Goal: Find contact information: Obtain details needed to contact an individual or organization

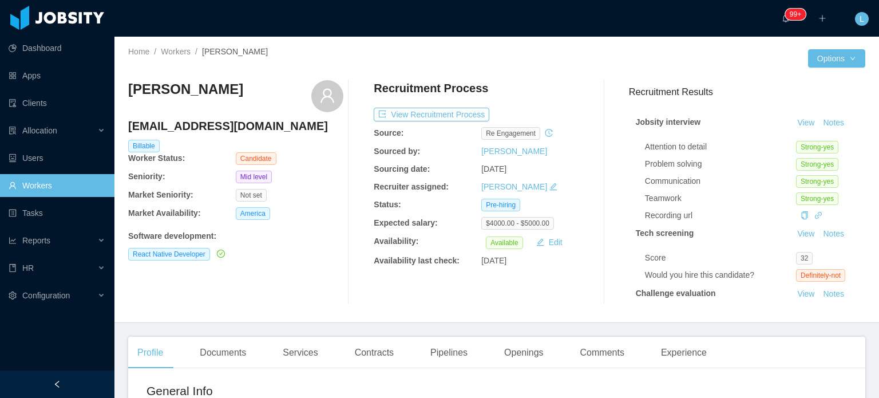
drag, startPoint x: 611, startPoint y: 351, endPoint x: 594, endPoint y: 332, distance: 25.1
click at [611, 351] on div "Comments" at bounding box center [602, 352] width 62 height 32
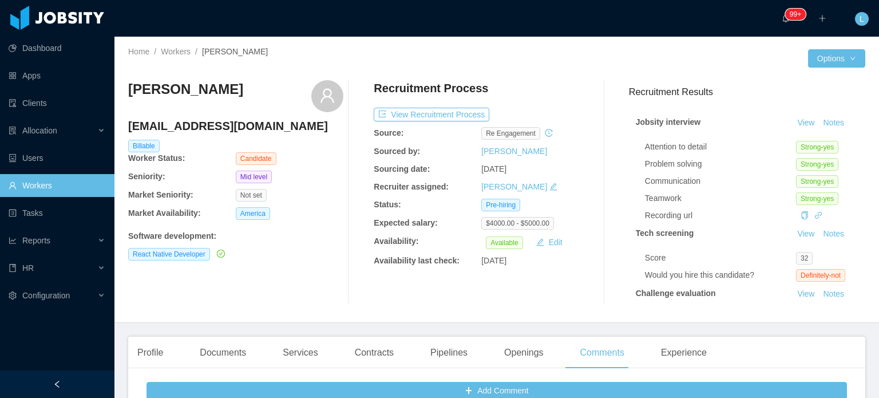
scroll to position [229, 0]
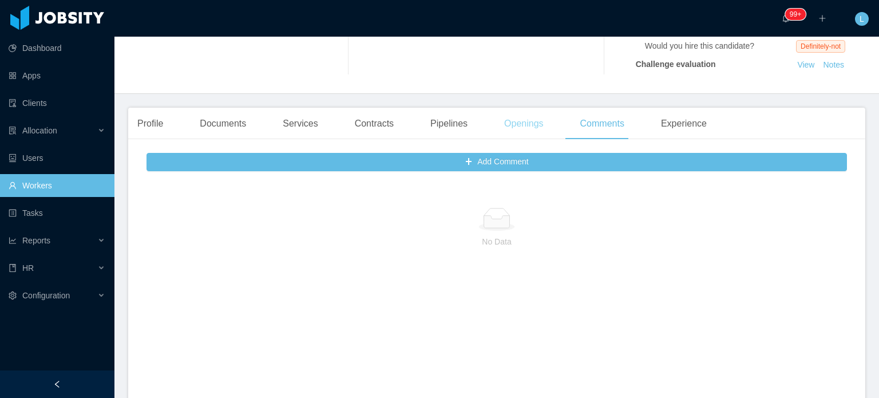
click at [524, 117] on div "Openings" at bounding box center [524, 124] width 58 height 32
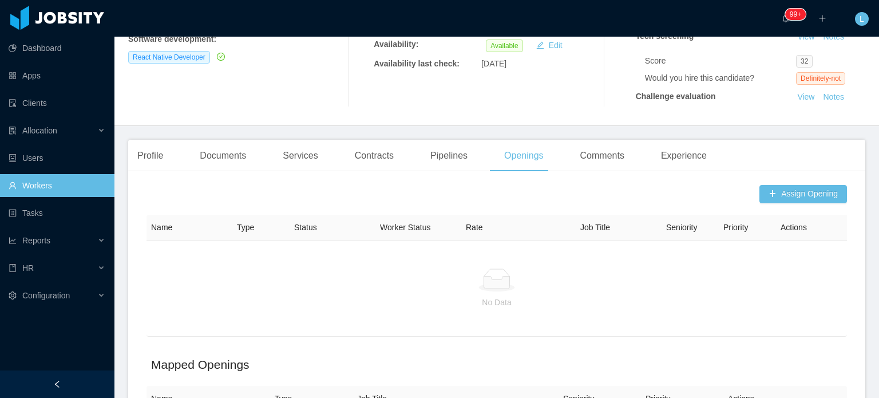
scroll to position [190, 0]
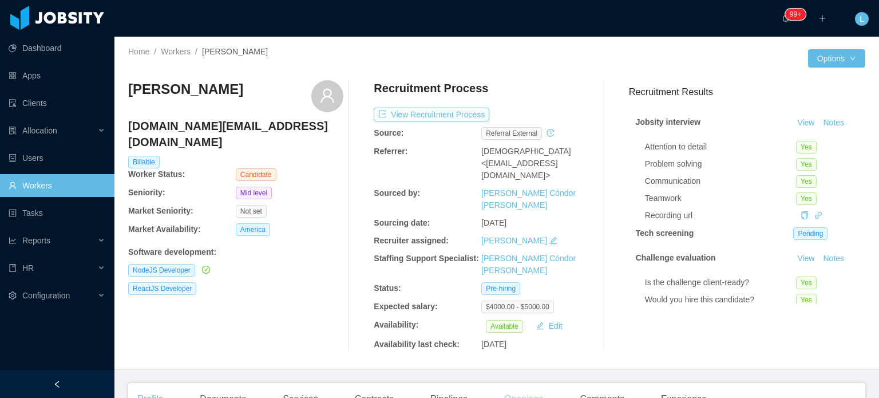
click at [522, 383] on div "Openings" at bounding box center [524, 399] width 58 height 32
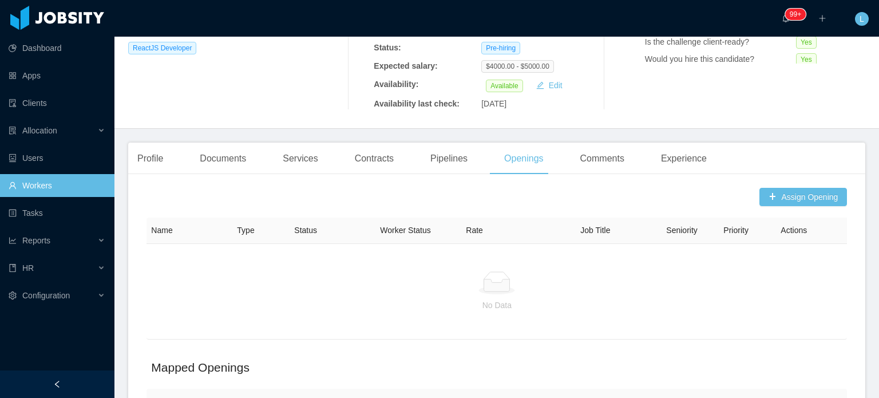
scroll to position [212, 0]
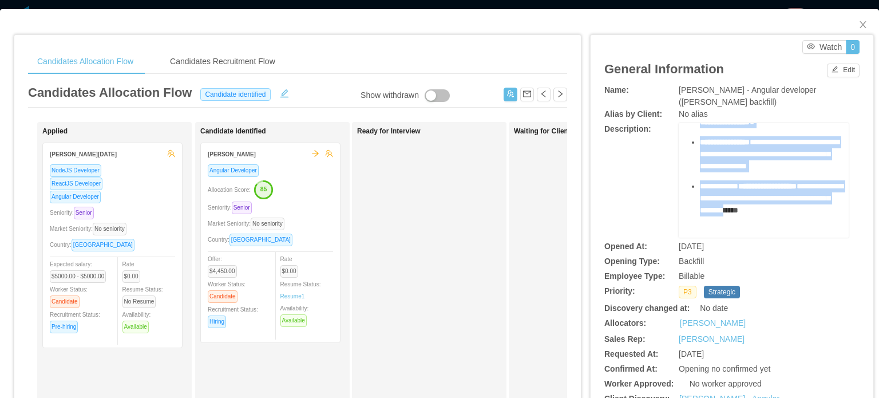
scroll to position [587, 0]
drag, startPoint x: 747, startPoint y: 164, endPoint x: 819, endPoint y: 182, distance: 74.4
click at [821, 187] on ul "**********" at bounding box center [764, 132] width 152 height 168
copy ul "**********"
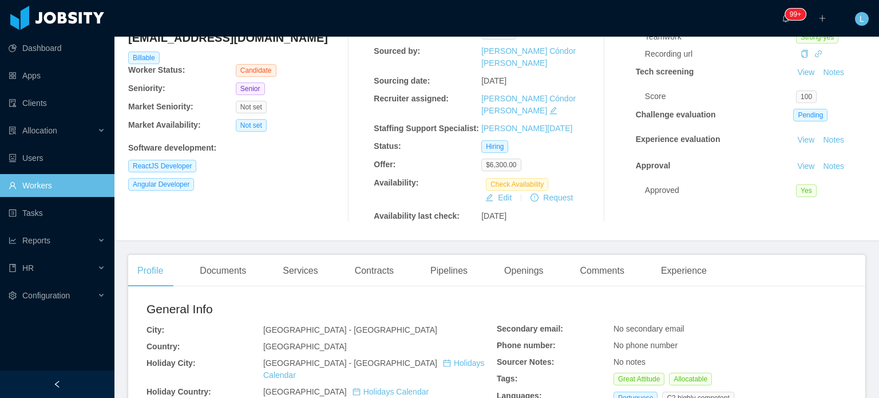
scroll to position [114, 0]
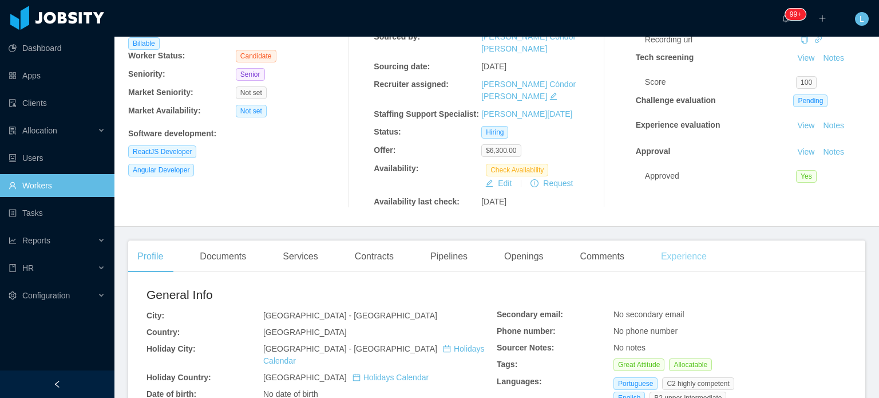
click at [670, 241] on div "Experience" at bounding box center [683, 256] width 64 height 32
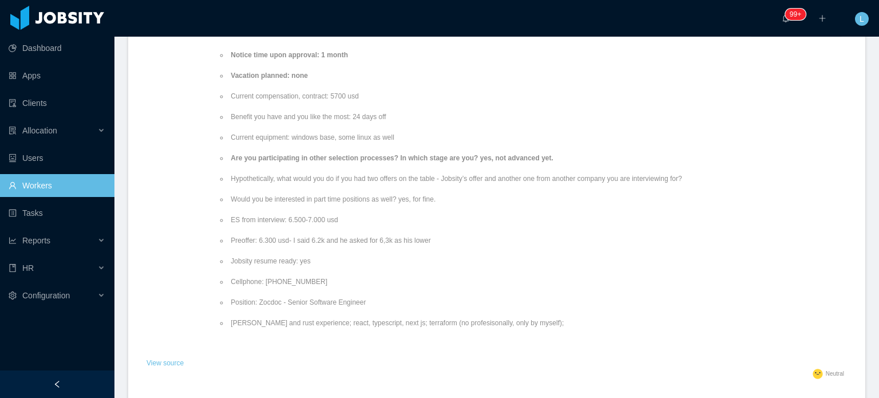
scroll to position [400, 0]
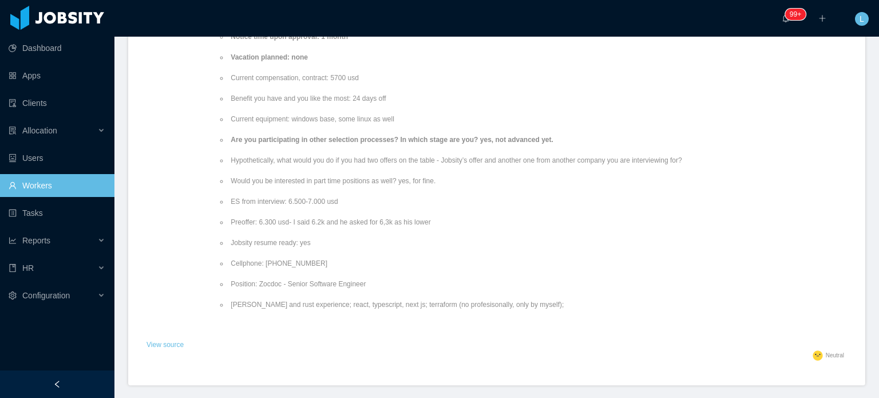
drag, startPoint x: 303, startPoint y: 242, endPoint x: 272, endPoint y: 242, distance: 30.3
click at [272, 258] on li "Cellphone: +55 (11) 98626-6799" at bounding box center [537, 263] width 618 height 10
copy li "98626-6799"
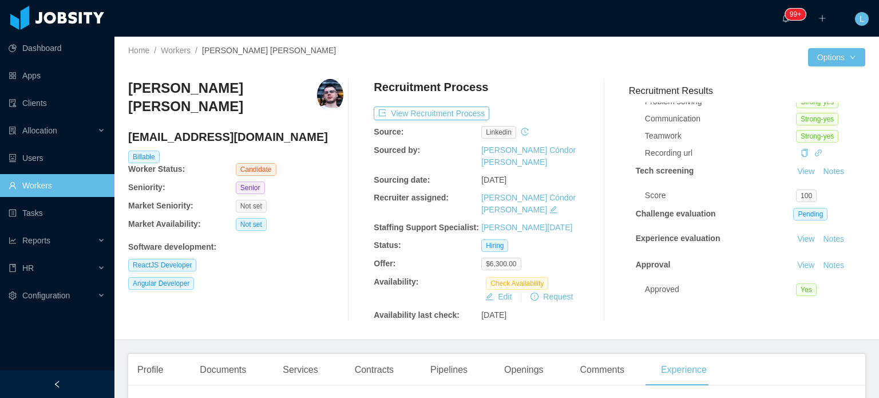
scroll to position [0, 0]
